Goal: Task Accomplishment & Management: Manage account settings

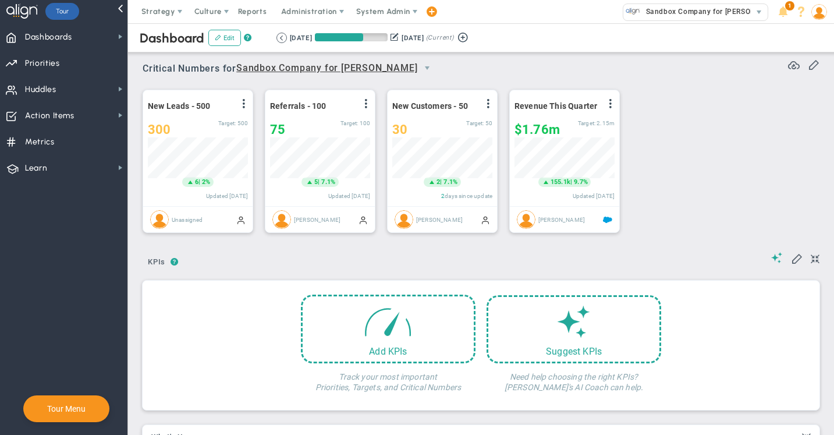
scroll to position [41, 100]
click at [96, 40] on span "Dashboards Dashboards" at bounding box center [63, 36] width 127 height 26
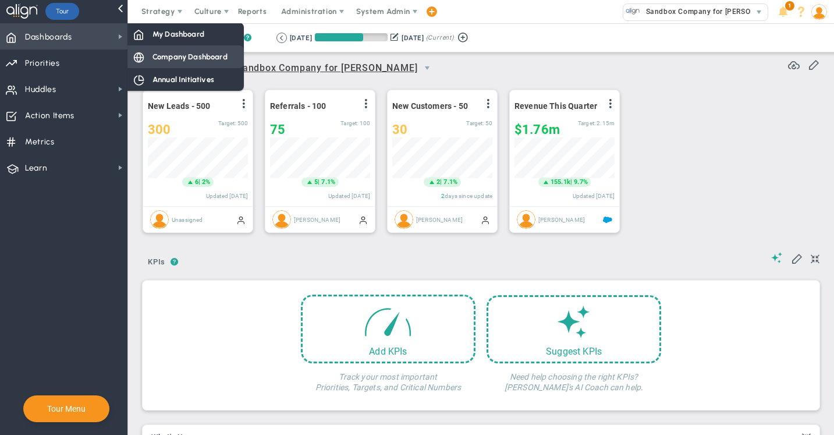
click at [175, 57] on span "Company Dashboard" at bounding box center [189, 56] width 75 height 11
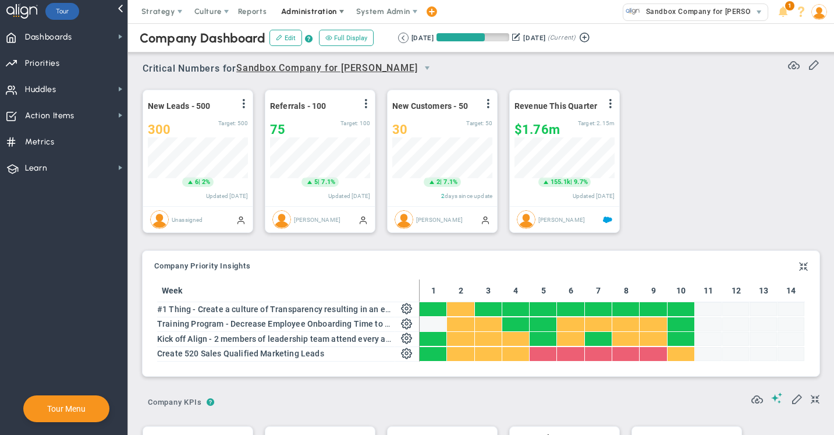
click at [301, 9] on span "Administration" at bounding box center [308, 11] width 55 height 9
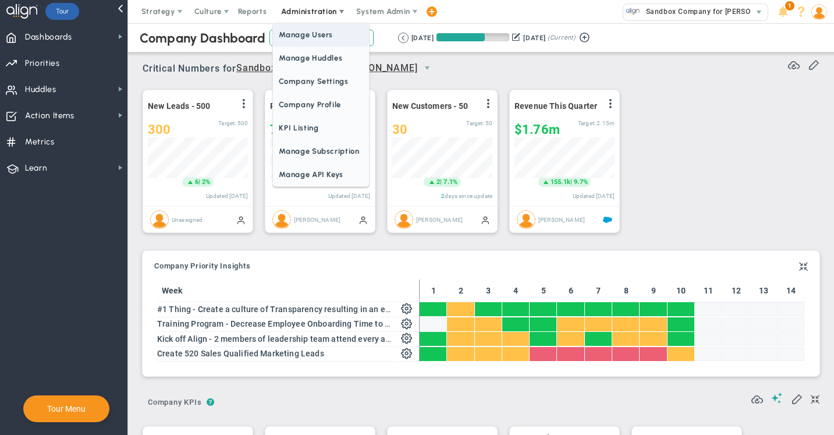
click at [305, 35] on span "Manage Users" at bounding box center [320, 34] width 95 height 23
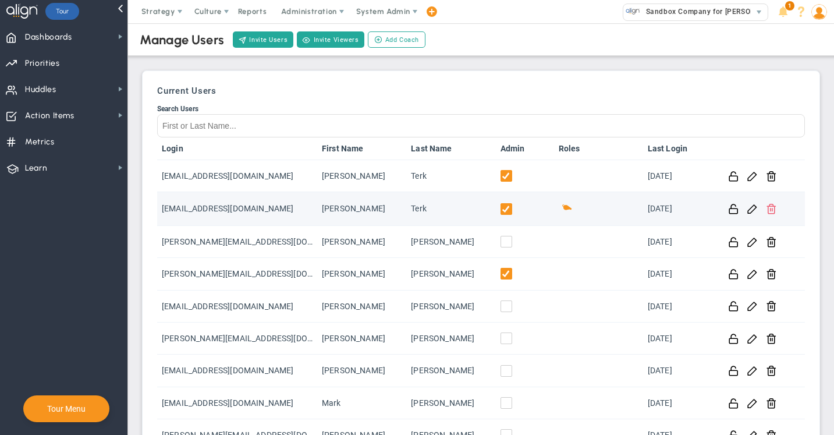
click at [771, 212] on span at bounding box center [771, 208] width 11 height 11
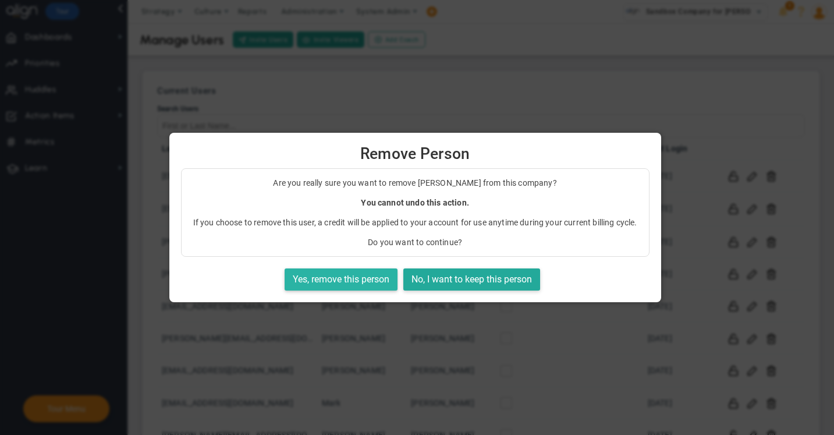
click at [341, 279] on button "Yes, remove this person" at bounding box center [341, 279] width 113 height 23
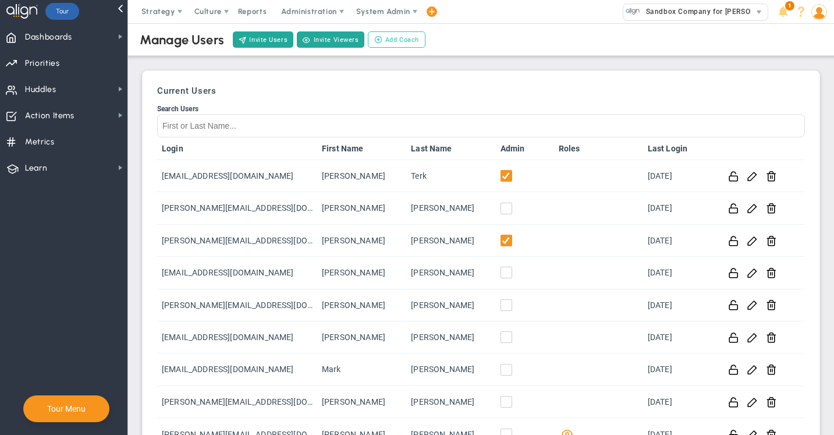
click at [404, 39] on span "Add Coach" at bounding box center [402, 40] width 34 height 10
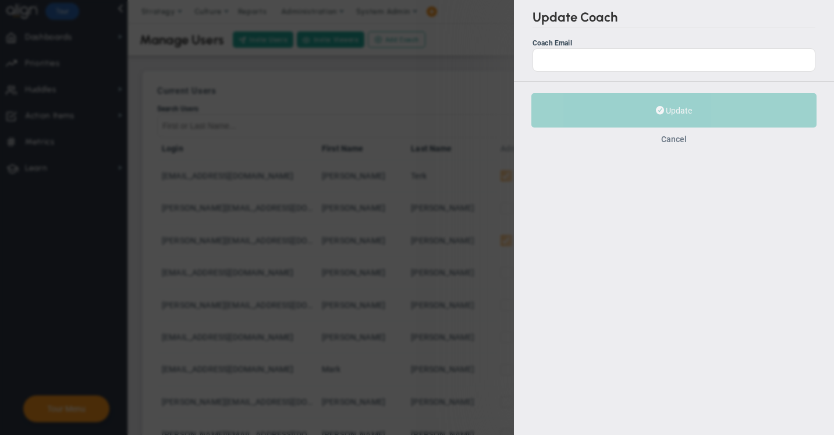
click at [670, 138] on button "Cancel" at bounding box center [674, 138] width 26 height 9
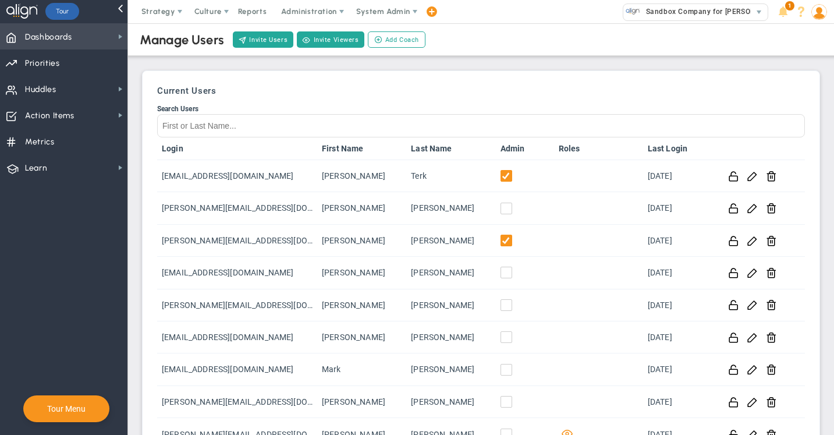
click at [55, 40] on span "Dashboards" at bounding box center [48, 37] width 47 height 24
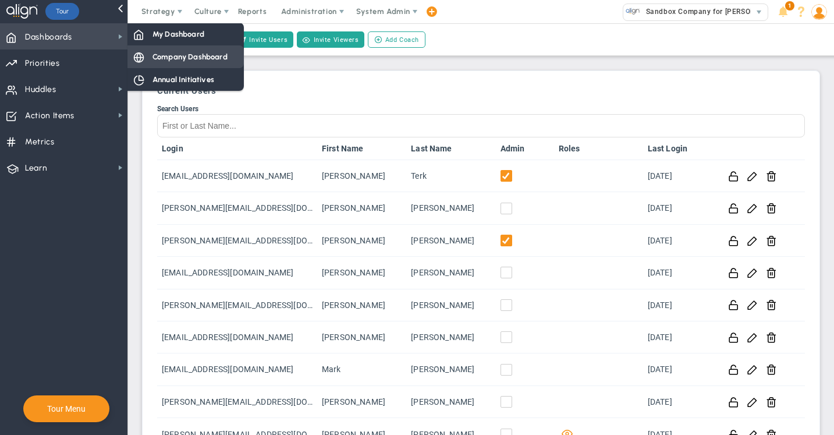
click at [215, 55] on span "Company Dashboard" at bounding box center [189, 56] width 75 height 11
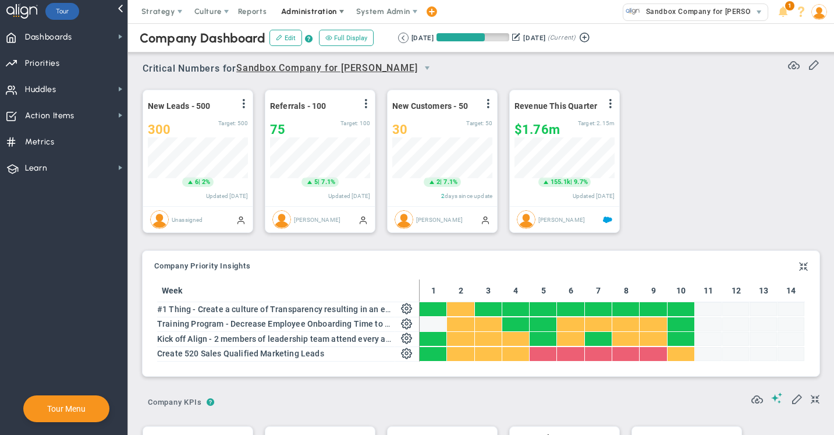
click at [311, 14] on span "Administration" at bounding box center [308, 11] width 55 height 9
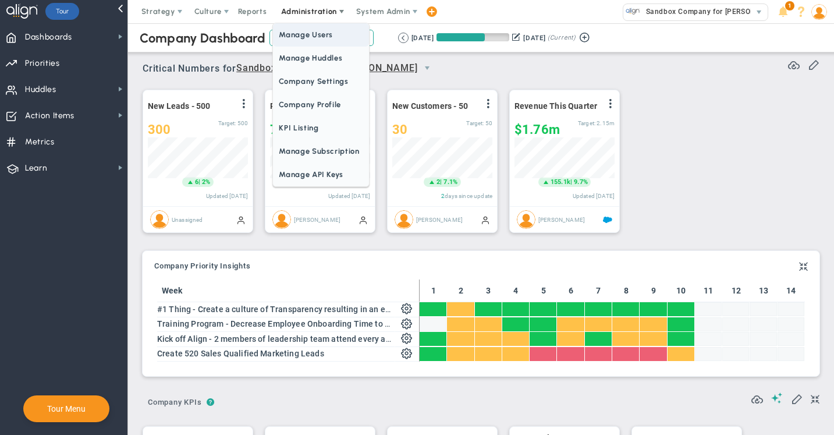
click at [310, 35] on span "Manage Users" at bounding box center [320, 34] width 95 height 23
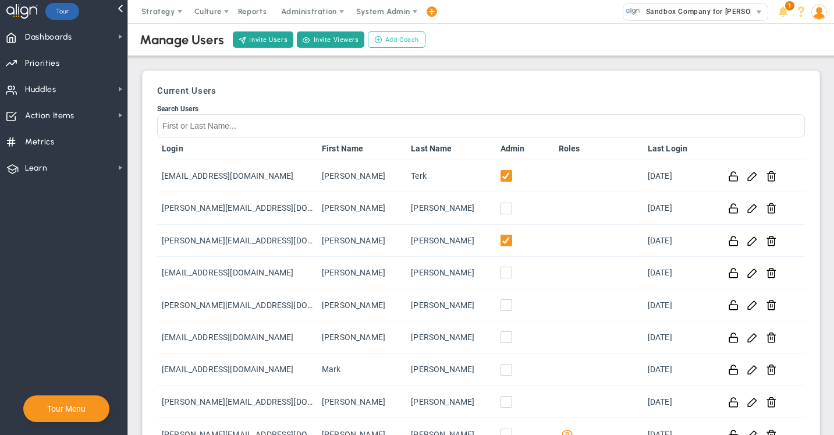
click at [402, 38] on span "Add Coach" at bounding box center [402, 40] width 34 height 10
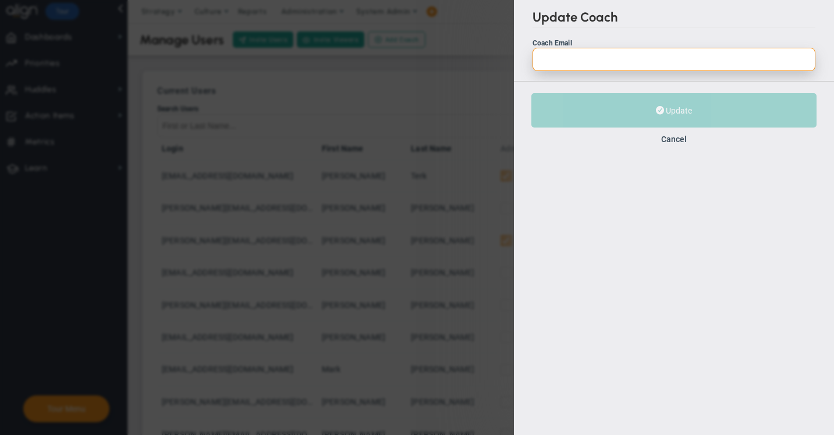
click at [569, 55] on input "Coach Email" at bounding box center [673, 59] width 283 height 23
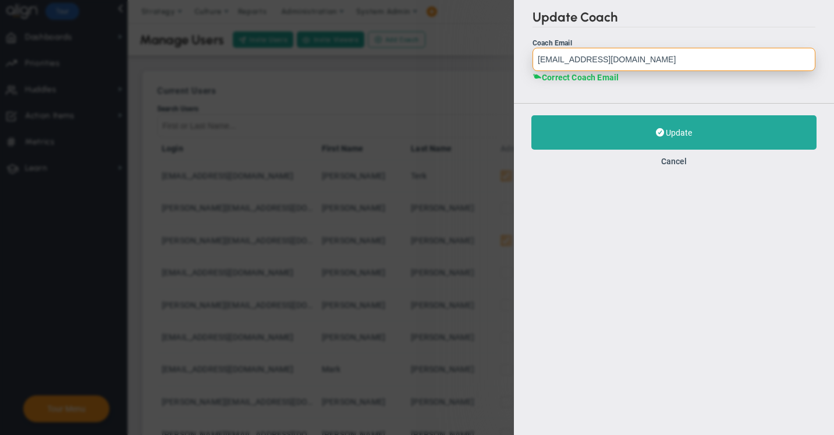
drag, startPoint x: 631, startPoint y: 61, endPoint x: 515, endPoint y: 54, distance: 116.0
click at [515, 54] on div "Update Coach Coach Email eugeneterk@yahoo.com Correct Coach Email Incorrect Coa…" at bounding box center [674, 51] width 320 height 103
type input "[EMAIL_ADDRESS][DOMAIN_NAME]"
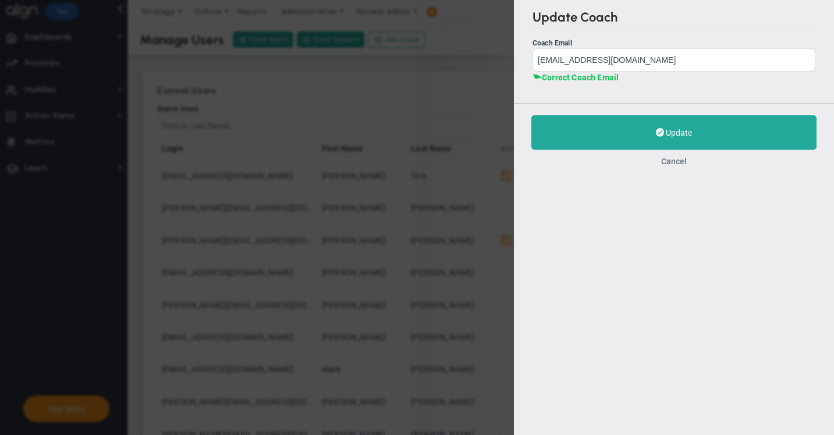
click at [678, 162] on button "Cancel" at bounding box center [674, 161] width 26 height 9
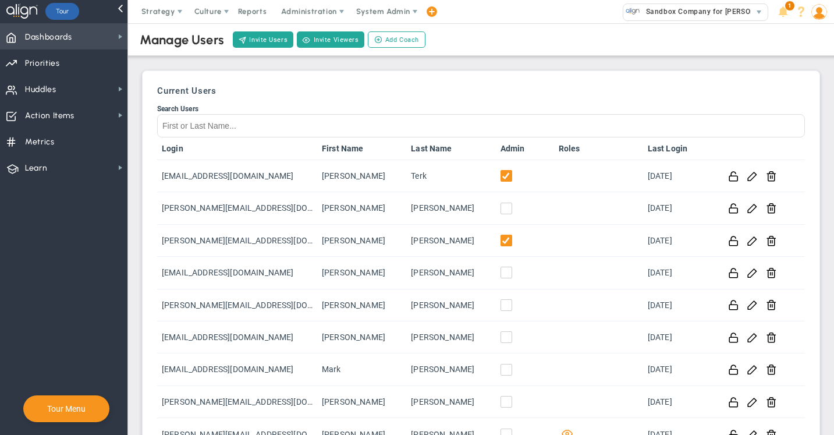
click at [83, 35] on span "Dashboards Dashboards" at bounding box center [63, 36] width 127 height 26
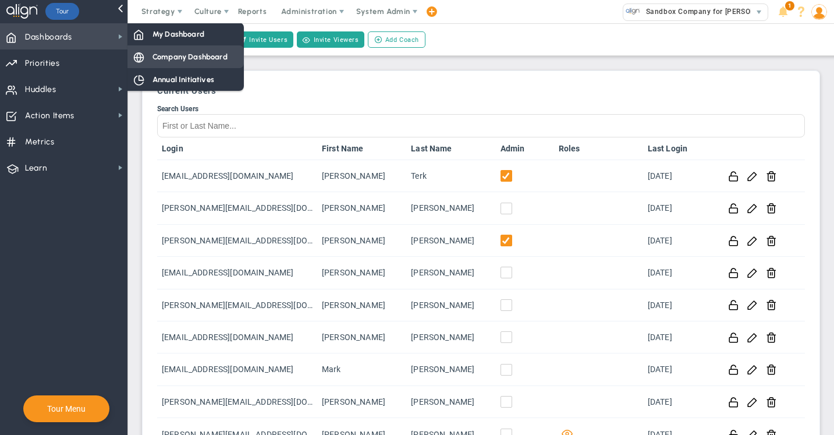
click at [171, 61] on span "Company Dashboard" at bounding box center [189, 56] width 75 height 11
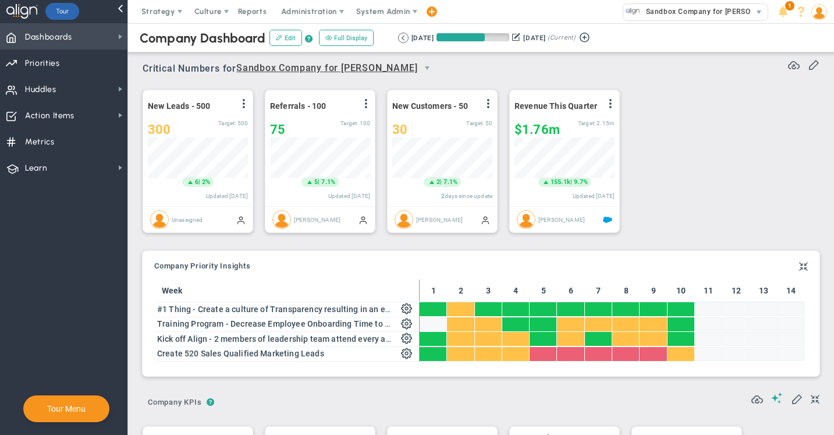
scroll to position [41, 100]
click at [322, 14] on span "Administration" at bounding box center [308, 11] width 55 height 9
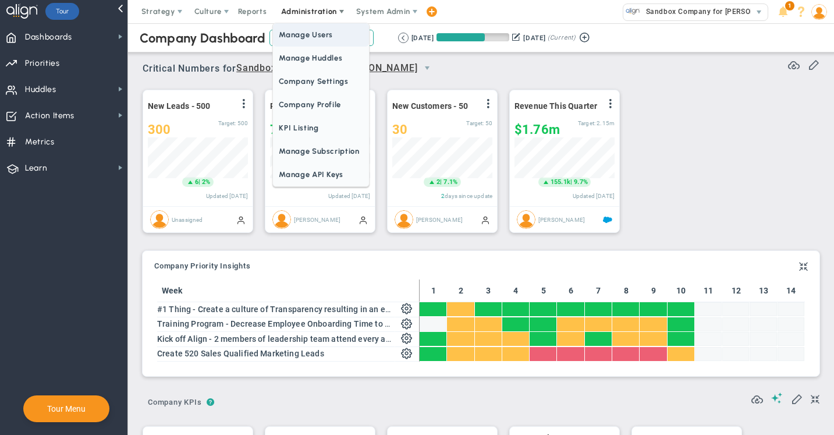
click at [317, 35] on span "Manage Users" at bounding box center [320, 34] width 95 height 23
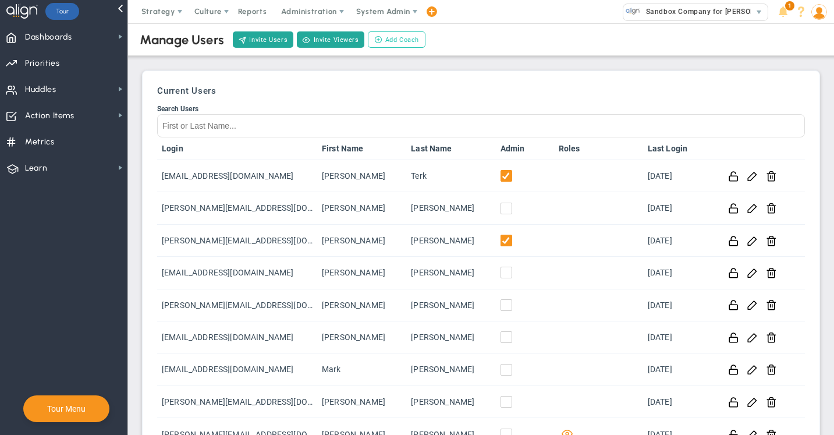
click at [397, 42] on span "Add Coach" at bounding box center [402, 40] width 34 height 10
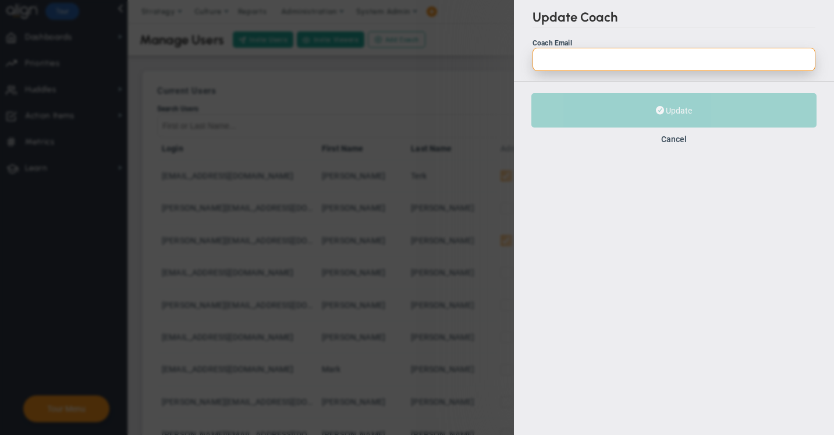
click at [553, 60] on input "Coach Email" at bounding box center [673, 59] width 283 height 23
paste input "[EMAIL_ADDRESS][DOMAIN_NAME]"
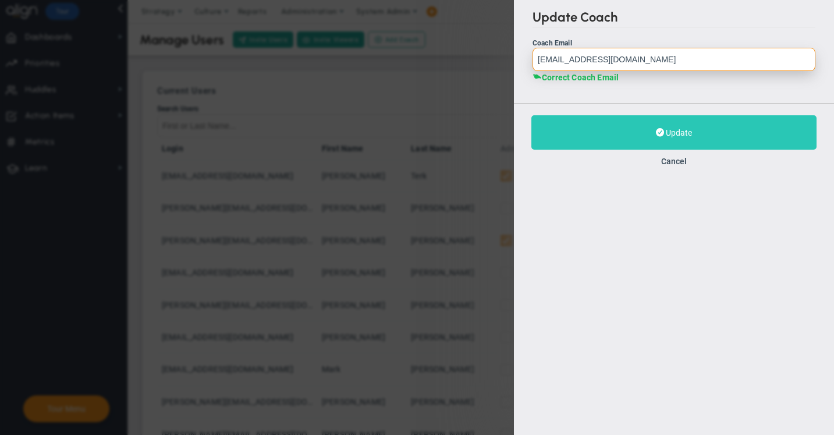
type input "[EMAIL_ADDRESS][DOMAIN_NAME]"
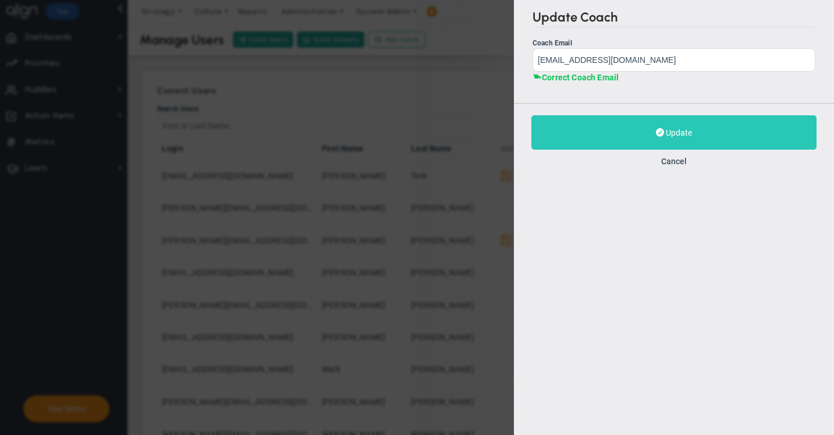
click at [668, 133] on span "Update" at bounding box center [679, 132] width 26 height 9
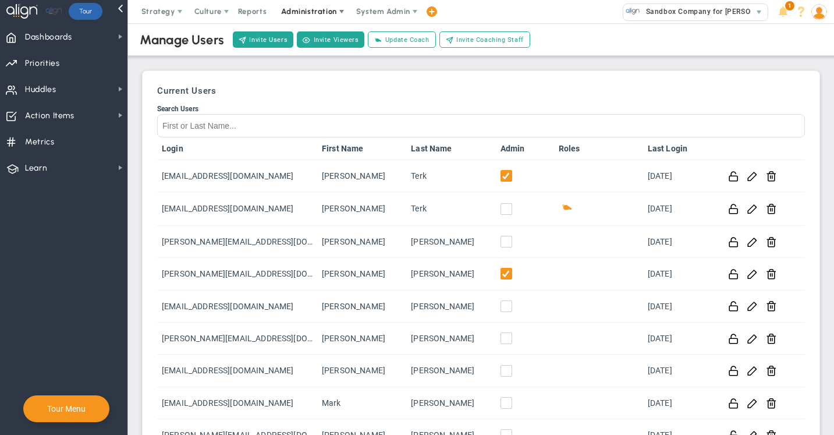
click at [318, 11] on span "Administration" at bounding box center [308, 11] width 55 height 9
click at [397, 38] on span "Update Coach" at bounding box center [407, 40] width 44 height 10
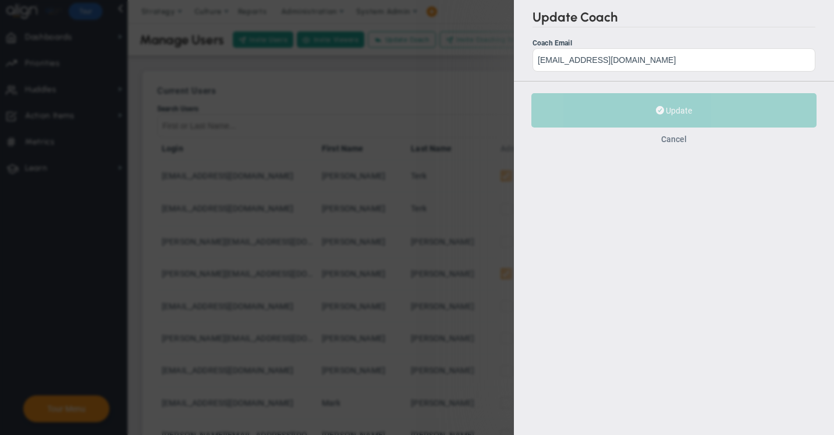
click at [675, 141] on button "Cancel" at bounding box center [674, 138] width 26 height 9
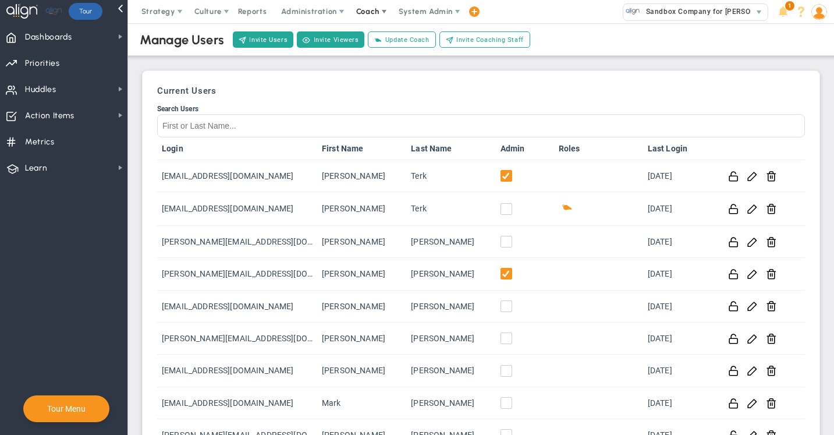
click at [377, 9] on span "Coach" at bounding box center [367, 11] width 23 height 9
click at [372, 57] on span "Resources" at bounding box center [389, 58] width 82 height 23
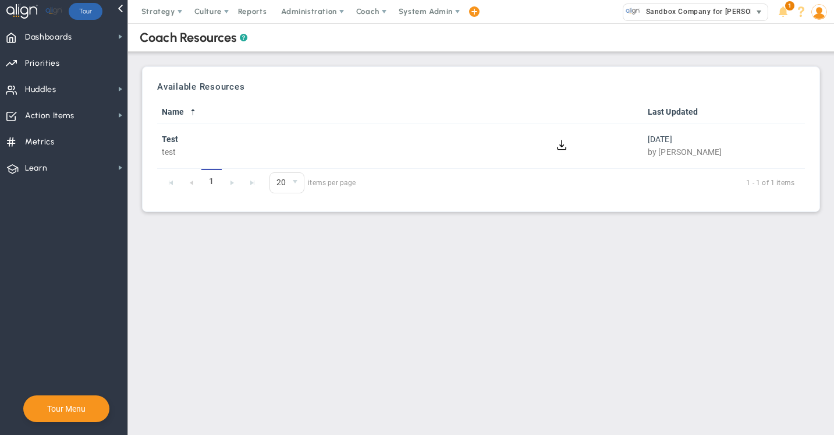
click at [697, 8] on span "Sandbox Company for [PERSON_NAME]" at bounding box center [711, 11] width 143 height 15
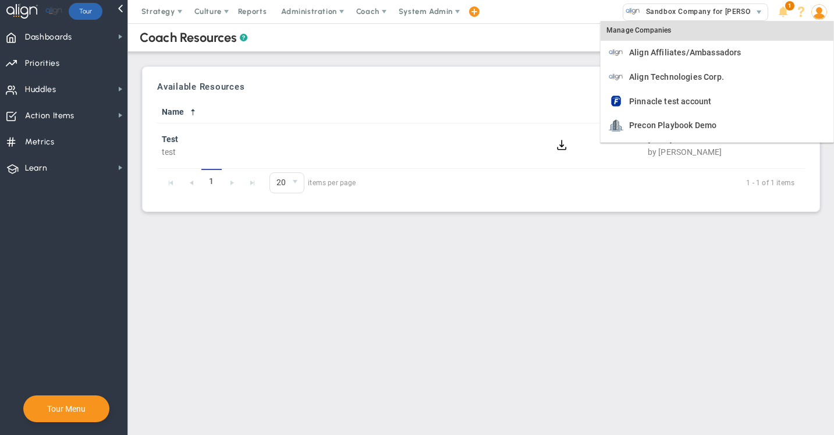
click at [821, 12] on img at bounding box center [819, 12] width 16 height 16
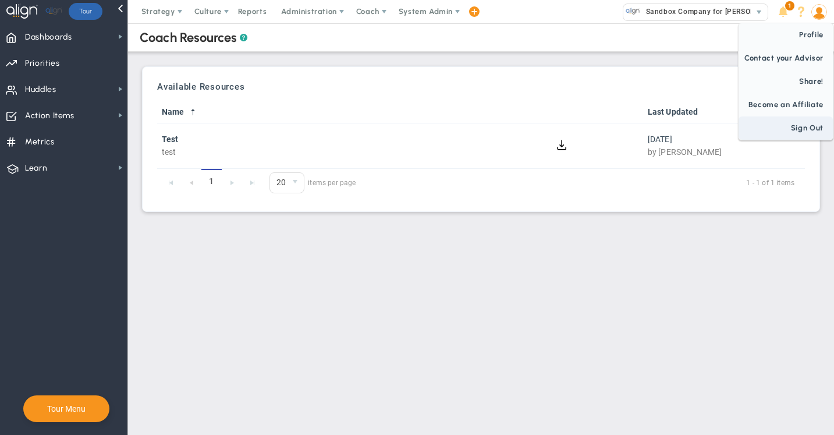
click at [804, 127] on span "Sign Out" at bounding box center [785, 127] width 94 height 23
